Goal: Navigation & Orientation: Go to known website

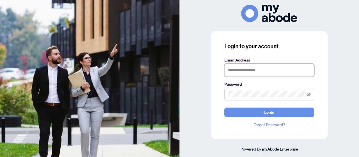
click at [270, 70] on input "text" at bounding box center [269, 70] width 90 height 13
type input "**********"
click at [273, 114] on span "Login" at bounding box center [269, 112] width 10 height 9
